Goal: Task Accomplishment & Management: Use online tool/utility

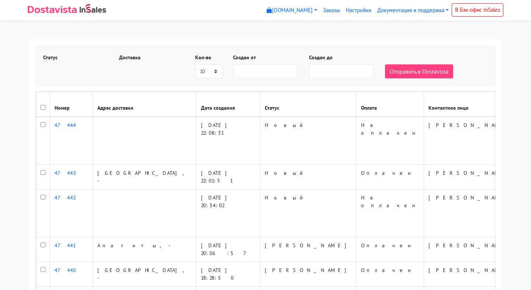
select select
click at [213, 72] on select "5 10 20 50 75 100" at bounding box center [208, 71] width 27 height 14
select select
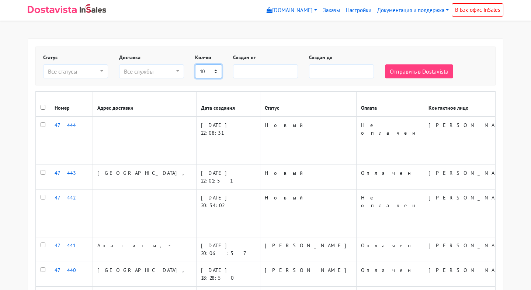
select select "50"
click at [195, 64] on select "5 10 20 50 75 100" at bounding box center [208, 71] width 27 height 14
click at [155, 71] on div "Все службы" at bounding box center [149, 71] width 51 height 9
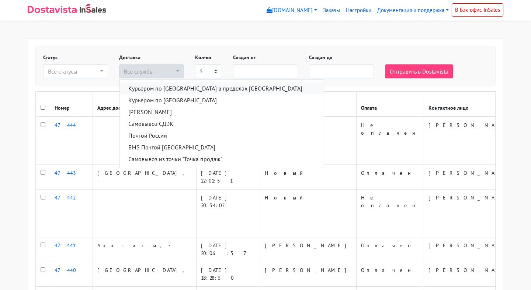
click at [155, 87] on span "Курьером по [GEOGRAPHIC_DATA] в пределах [GEOGRAPHIC_DATA]" at bounding box center [215, 88] width 174 height 9
select select "124456"
click at [163, 35] on body "babyswag.myinsales.ru babyswag.myinsales.ru Выйти Заказы Настройки" at bounding box center [265, 254] width 531 height 508
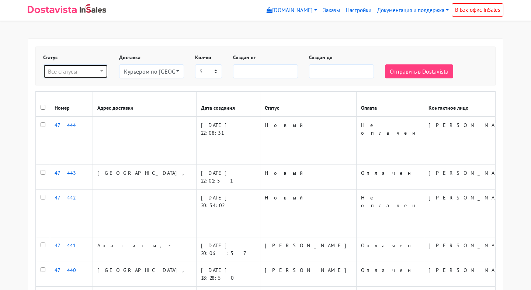
click at [88, 64] on button "Все статусы" at bounding box center [75, 71] width 65 height 14
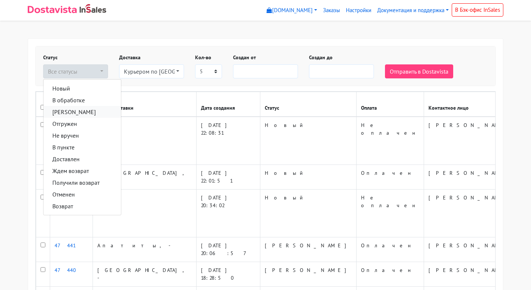
click at [78, 112] on span "Согласован" at bounding box center [73, 112] width 43 height 9
select select "soglasovan"
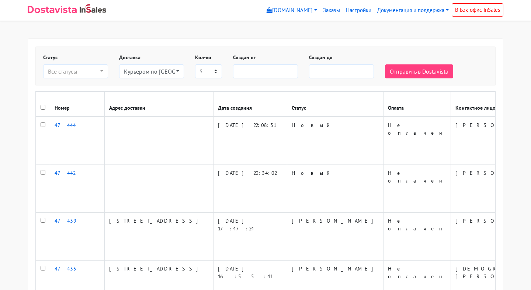
select select
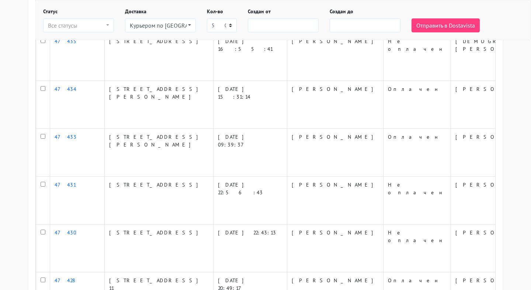
scroll to position [227, 0]
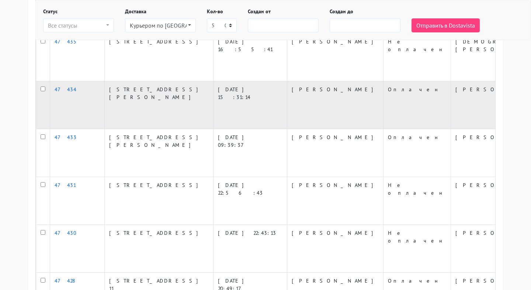
click at [41, 87] on input "checkbox" at bounding box center [43, 89] width 5 height 5
checkbox input "true"
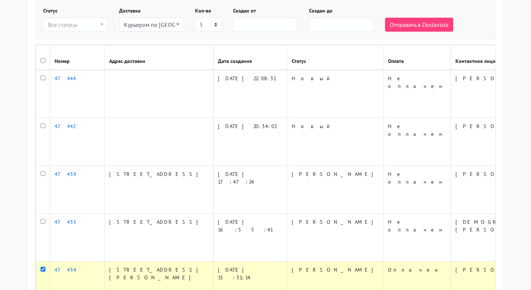
scroll to position [0, 0]
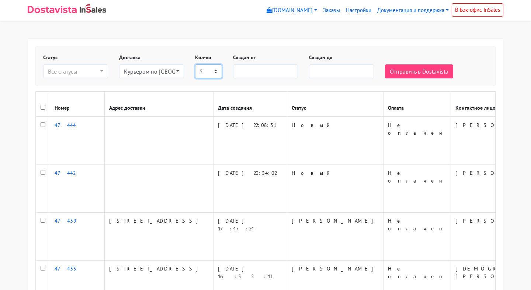
click at [210, 70] on select "5 10 20 50 75 100" at bounding box center [208, 71] width 27 height 14
select select "100"
click at [195, 64] on select "5 10 20 50 75 100" at bounding box center [208, 71] width 27 height 14
click at [80, 71] on div "Все статусы" at bounding box center [73, 71] width 51 height 9
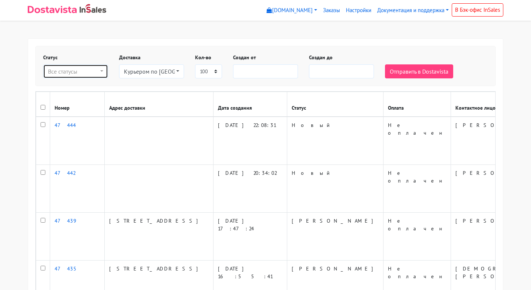
click at [85, 71] on div "Все статусы" at bounding box center [73, 71] width 51 height 9
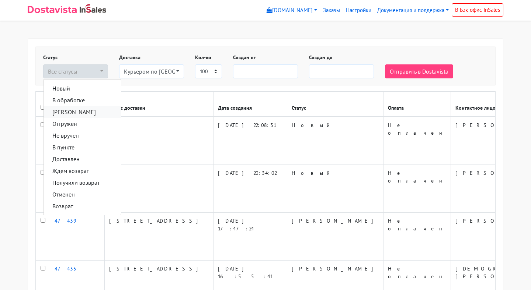
click at [78, 111] on span "[PERSON_NAME]" at bounding box center [73, 112] width 43 height 9
select select "soglasovan"
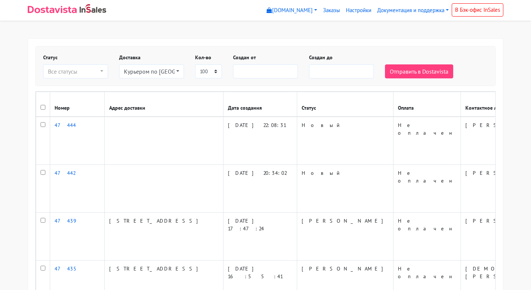
select select
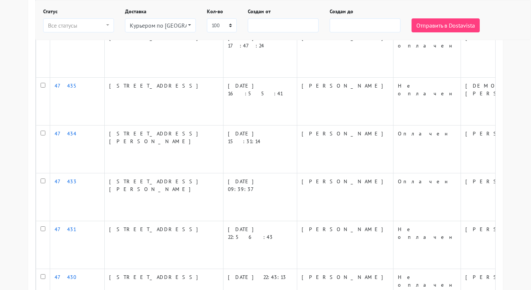
scroll to position [204, 0]
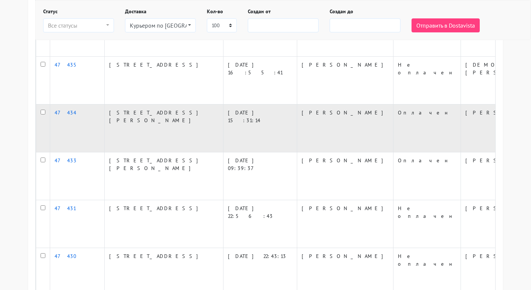
click at [43, 110] on input "checkbox" at bounding box center [43, 112] width 5 height 5
checkbox input "true"
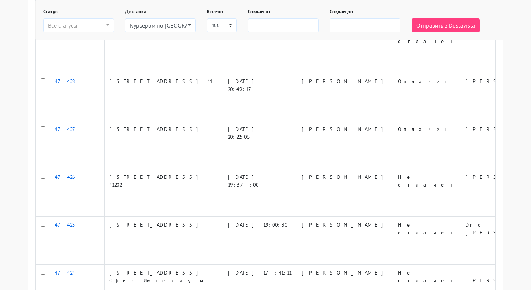
scroll to position [3843, 0]
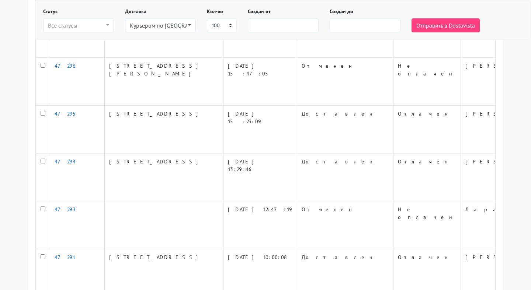
checkbox input "true"
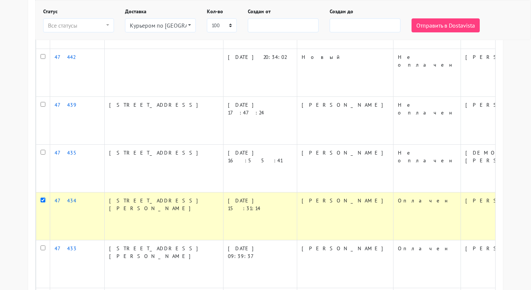
scroll to position [0, 0]
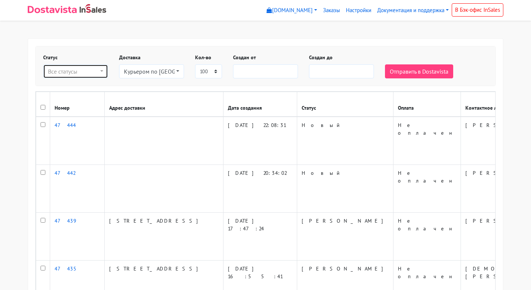
click at [91, 73] on div "Все статусы" at bounding box center [73, 71] width 51 height 9
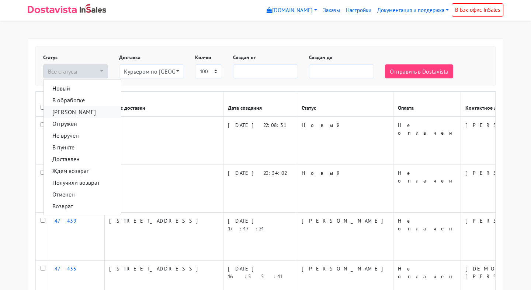
click at [80, 109] on span "[PERSON_NAME]" at bounding box center [73, 112] width 43 height 9
select select "soglasovan"
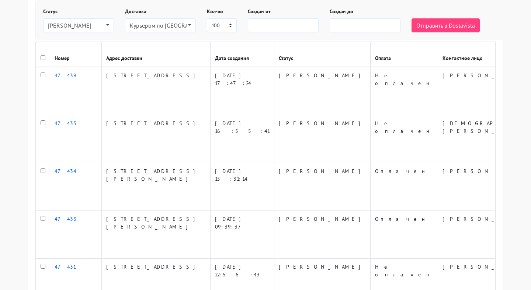
scroll to position [67, 0]
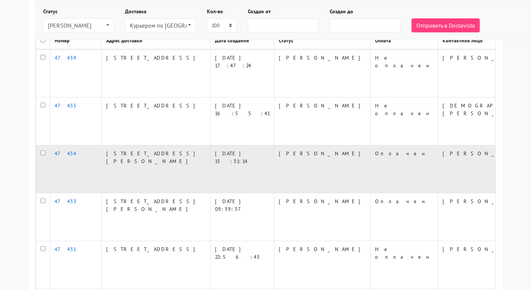
click at [41, 151] on input "checkbox" at bounding box center [43, 153] width 5 height 5
checkbox input "true"
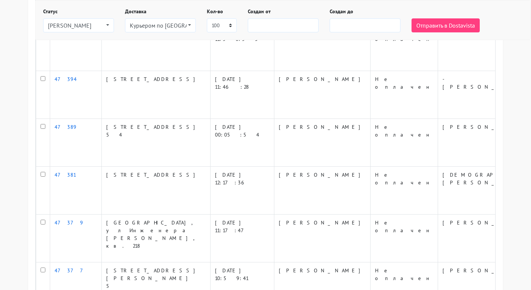
scroll to position [669, 0]
checkbox input "true"
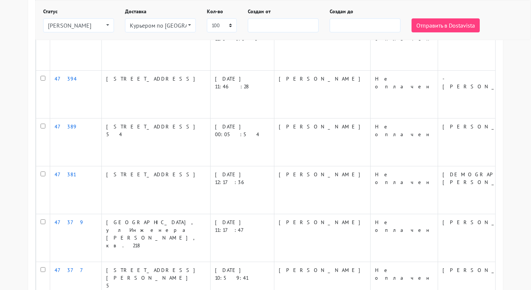
checkbox input "true"
click at [424, 28] on button "Отправить в Dostavista" at bounding box center [445, 25] width 68 height 14
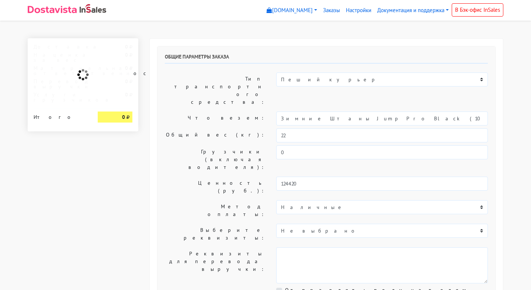
select select "11:00"
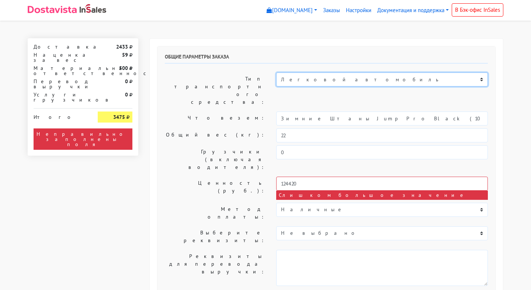
click at [302, 78] on select "Пеший курьер Легковой автомобиль Каблук (до 700 кг) Микроавтобус / портер (до […" at bounding box center [381, 80] width 211 height 14
click at [276, 73] on select "Пеший курьер Легковой автомобиль Каблук (до 700 кг) Микроавтобус / портер (до […" at bounding box center [381, 80] width 211 height 14
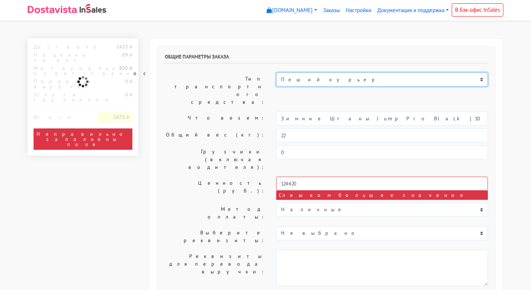
select select "7"
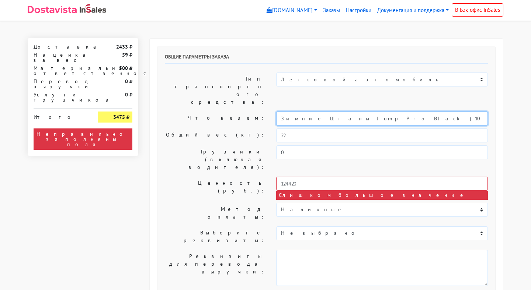
click at [312, 112] on input "Зимние Штаны Jump Pro Black (10 лет)" at bounding box center [381, 119] width 211 height 14
type input "детская одежда"
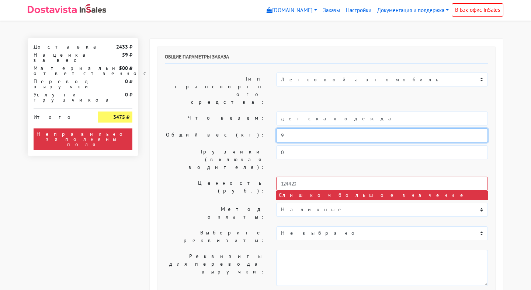
type input "9"
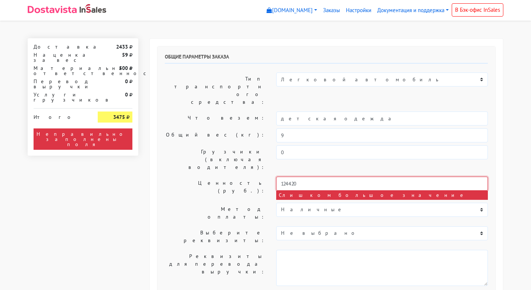
click at [295, 177] on input "124420" at bounding box center [381, 184] width 211 height 14
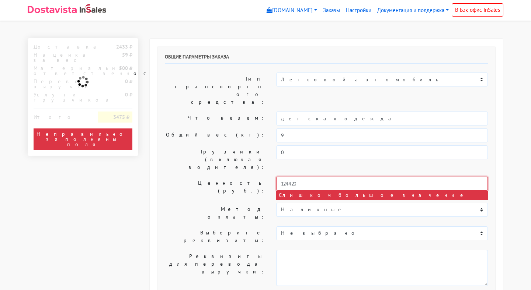
click at [295, 177] on input "124420" at bounding box center [381, 184] width 211 height 14
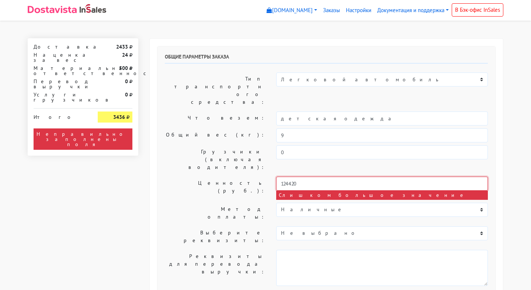
click at [295, 177] on input "124420" at bounding box center [381, 184] width 211 height 14
type input "44000"
click at [210, 177] on label "Ценность (руб.):" at bounding box center [214, 188] width 111 height 23
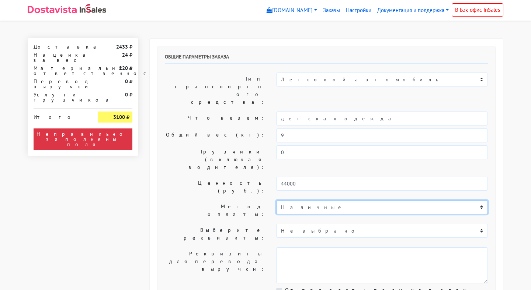
click at [294, 200] on select "Наличные Карта 546938XXXXXX5514" at bounding box center [381, 207] width 211 height 14
select select "4193912"
click at [276, 200] on select "Наличные Карта 546938XXXXXX5514" at bounding box center [381, 207] width 211 height 14
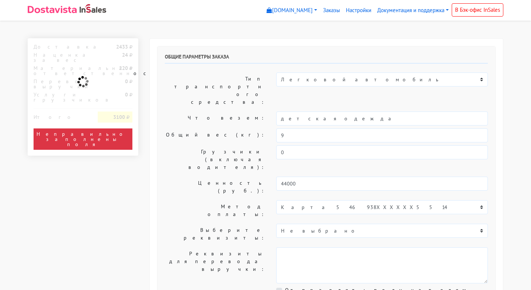
click at [204, 177] on label "Ценность (руб.):" at bounding box center [214, 187] width 111 height 21
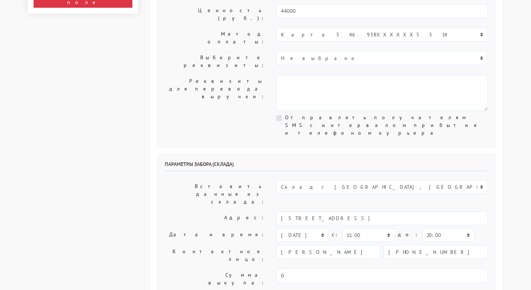
scroll to position [183, 0]
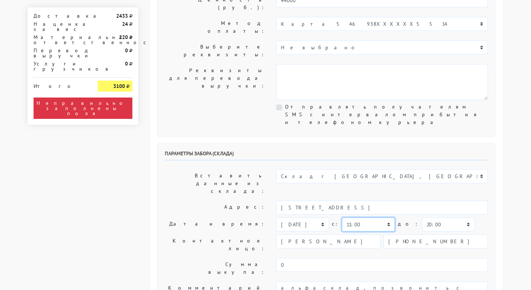
click at [360, 218] on select "00:00 00:30 01:00 01:30 02:00 02:30 03:00 03:30 04:00 04:30 05:00 05:30 06:00 0…" at bounding box center [368, 225] width 53 height 14
select select "12:00"
click at [342, 218] on select "00:00 00:30 01:00 01:30 02:00 02:30 03:00 03:30 04:00 04:30 05:00 05:30 06:00 0…" at bounding box center [368, 225] width 53 height 14
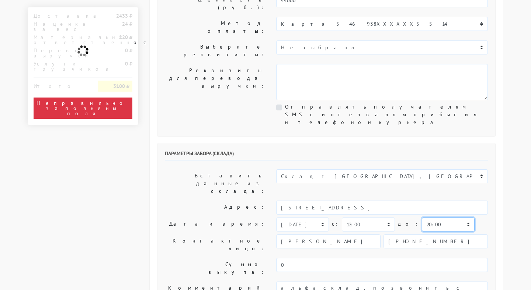
click at [423, 218] on select "00:00 00:30 01:00 01:30 02:00 02:30 03:00 03:30 04:00 04:30 05:00 05:30 06:00 0…" at bounding box center [448, 225] width 53 height 14
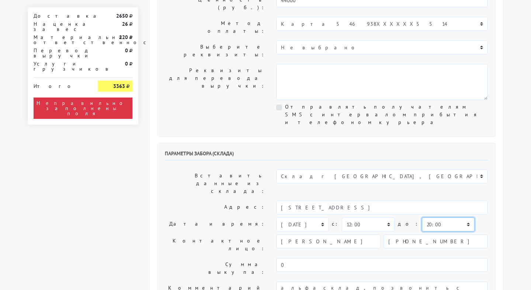
select select "13:00"
click at [422, 218] on select "00:00 00:30 01:00 01:30 02:00 02:30 03:00 03:30 04:00 04:30 05:00 05:30 06:00 0…" at bounding box center [448, 225] width 53 height 14
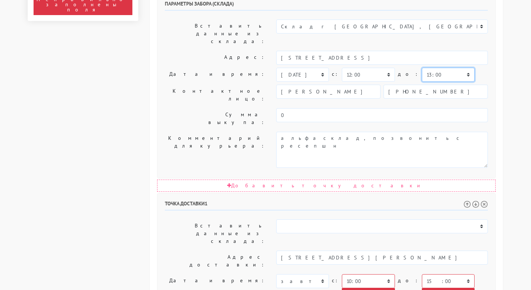
scroll to position [334, 0]
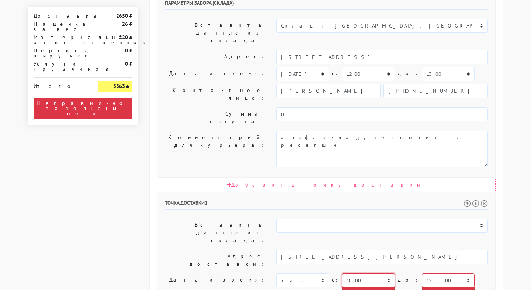
click at [354, 274] on select "00:00 00:30 01:00 01:30 02:00 02:30 03:00 03:30 04:00 04:30 05:00 05:30 06:00 0…" at bounding box center [368, 281] width 53 height 14
select select "11:00"
click at [342, 274] on select "00:00 00:30 01:00 01:30 02:00 02:30 03:00 03:30 04:00 04:30 05:00 05:30 06:00 0…" at bounding box center [368, 281] width 53 height 14
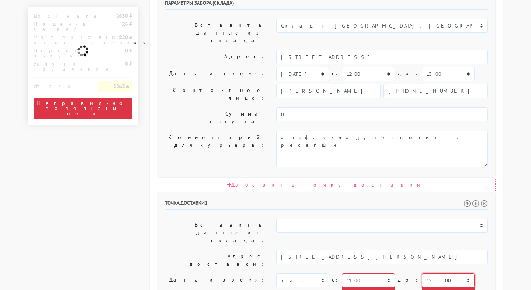
click at [422, 274] on select "00:00 00:30 01:00 01:30 02:00 02:30 03:00 03:30 04:00 04:30 05:00 05:30 06:00 0…" at bounding box center [448, 281] width 53 height 14
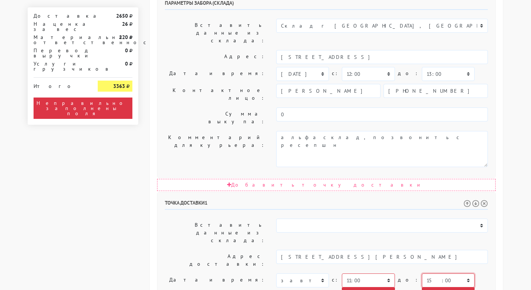
select select "14:00"
click at [422, 274] on select "00:00 00:30 01:00 01:30 02:00 02:30 03:00 03:30 04:00 04:30 05:00 05:30 06:00 0…" at bounding box center [448, 281] width 53 height 14
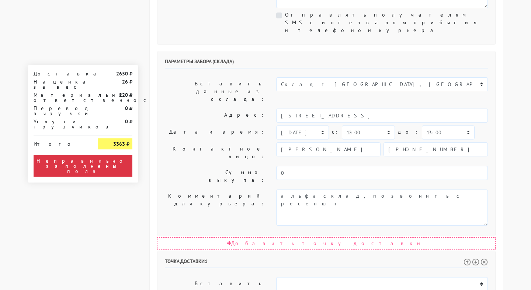
scroll to position [270, 0]
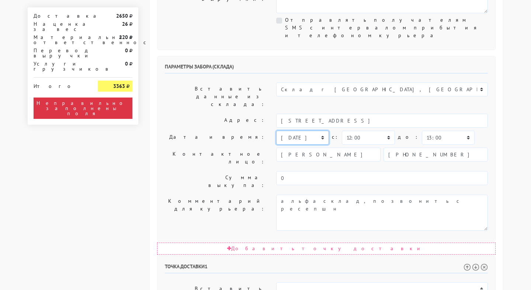
click at [313, 131] on select "[DATE] [DATE] [DATE] [DATE] [DATE] [DATE] [DATE] [DATE] [DATE]" at bounding box center [302, 138] width 53 height 14
select select "[DATE]"
click at [276, 131] on select "[DATE] [DATE] [DATE] [DATE] [DATE] [DATE] [DATE] [DATE] [DATE]" at bounding box center [302, 138] width 53 height 14
click at [361, 131] on select "00:00 00:30 01:00 01:30 02:00 02:30 03:00 03:30 04:00 04:30 05:00 05:30 06:00 0…" at bounding box center [368, 138] width 53 height 14
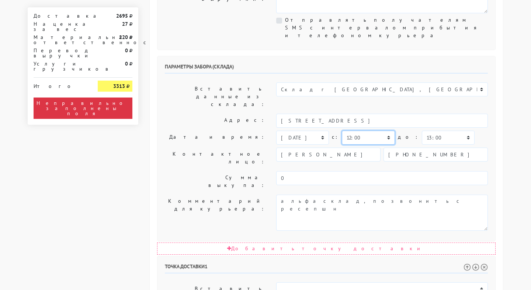
select select "11:00"
click at [342, 131] on select "00:00 00:30 01:00 01:30 02:00 02:30 03:00 03:30 04:00 04:30 05:00 05:30 06:00 0…" at bounding box center [368, 138] width 53 height 14
click at [489, 131] on div "[DATE] [DATE] [DATE] [DATE] [DATE] [DATE] [DATE]" at bounding box center [381, 138] width 223 height 14
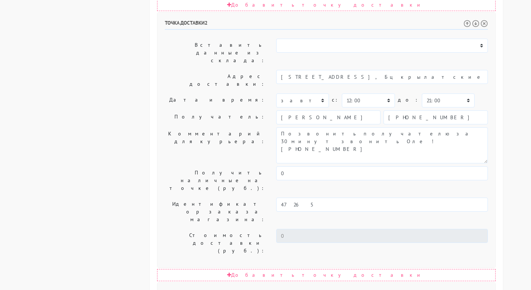
scroll to position [785, 0]
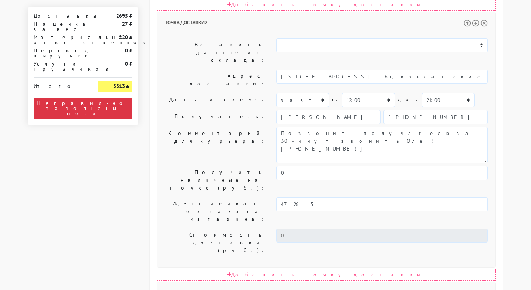
select select "12:00"
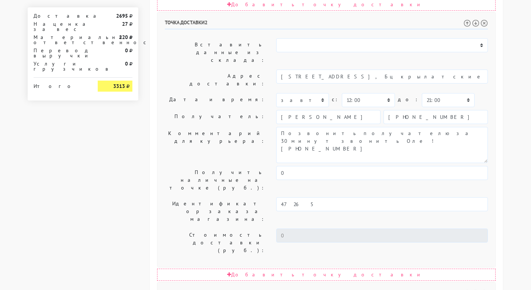
scroll to position [802, 0]
